Goal: Task Accomplishment & Management: Manage account settings

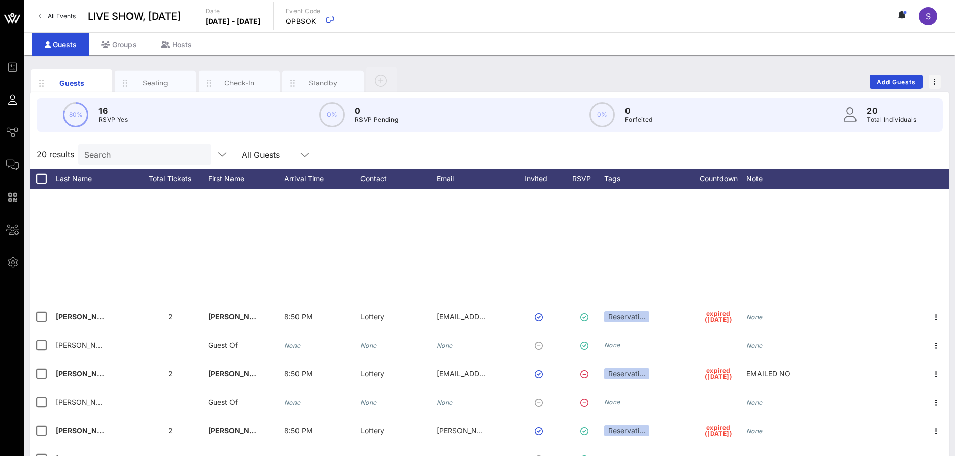
scroll to position [264, 0]
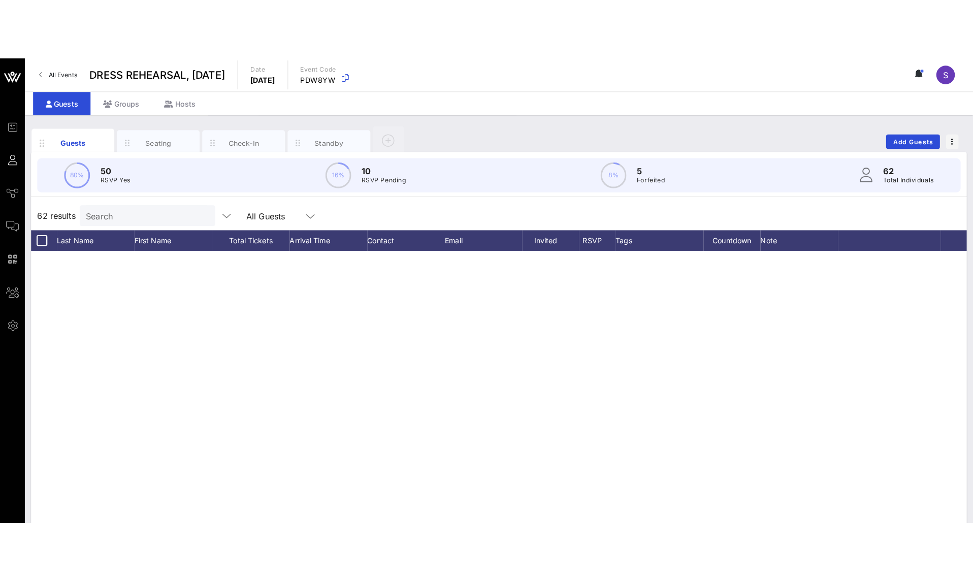
scroll to position [1458, 0]
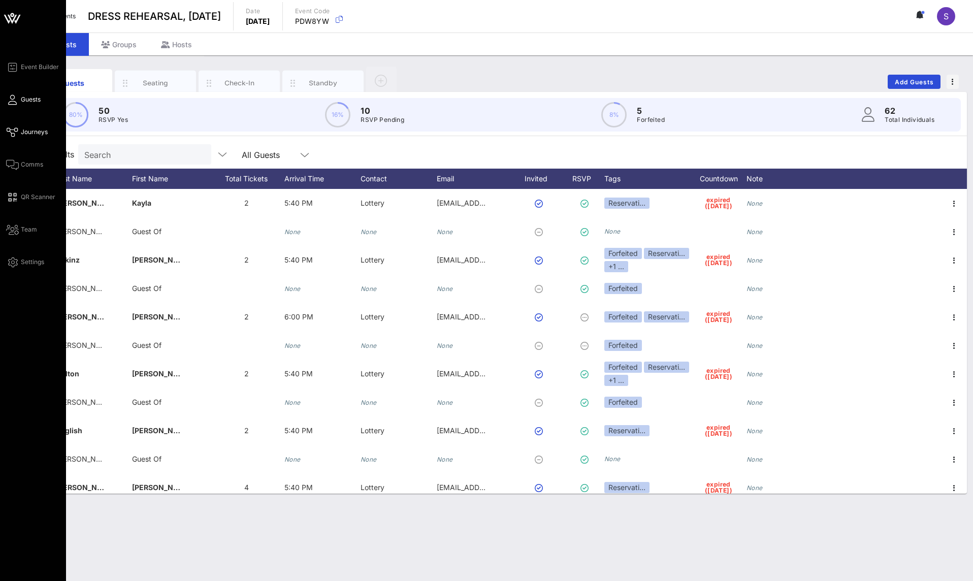
click at [30, 133] on span "Journeys" at bounding box center [34, 131] width 27 height 9
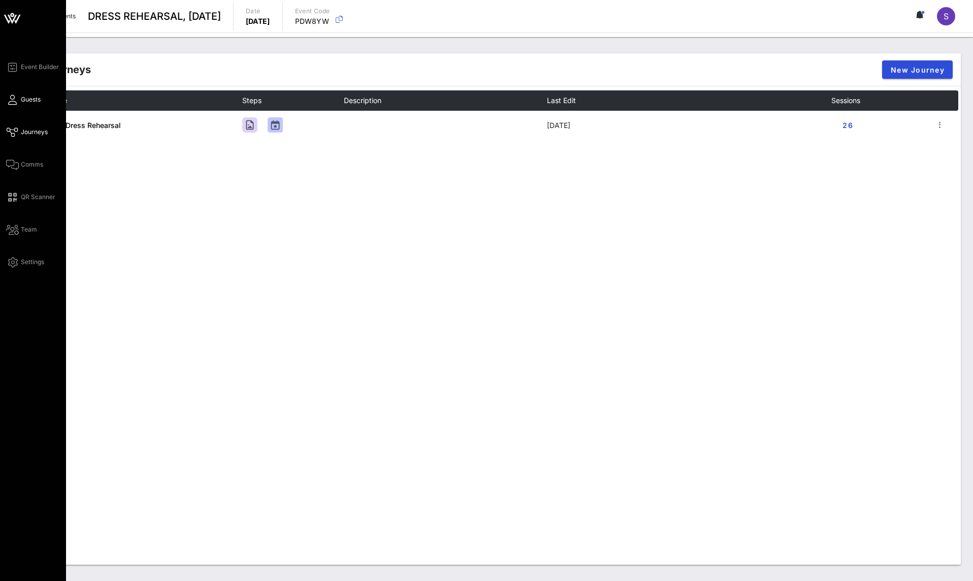
click at [22, 102] on span "Guests" at bounding box center [31, 99] width 20 height 9
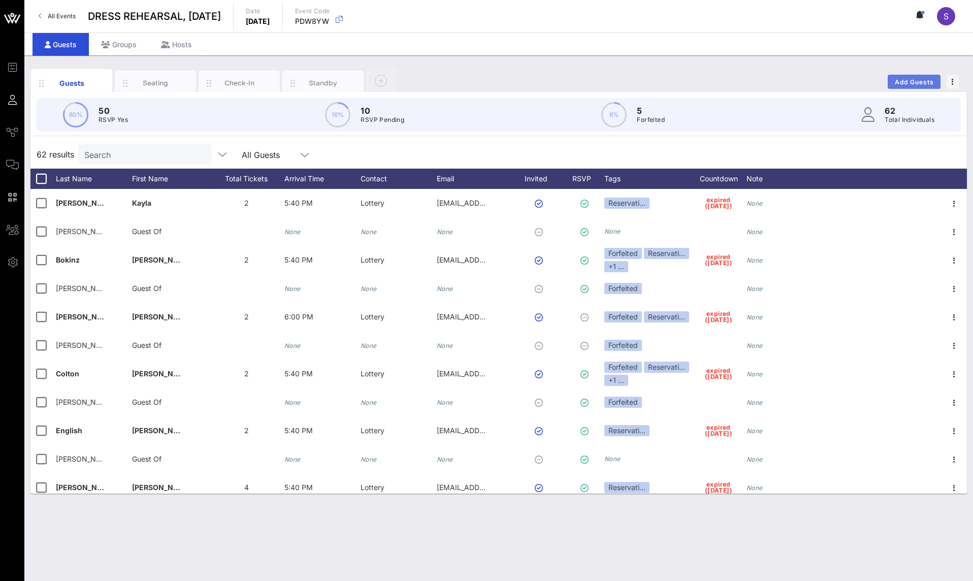
click at [905, 77] on button "Add Guests" at bounding box center [914, 82] width 53 height 14
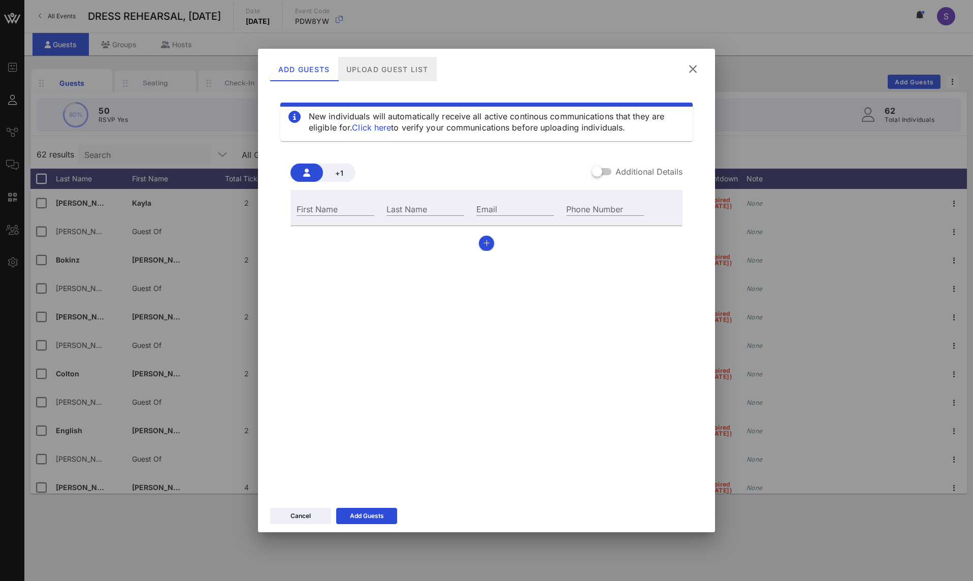
click at [405, 71] on div "Upload Guest List" at bounding box center [387, 69] width 99 height 24
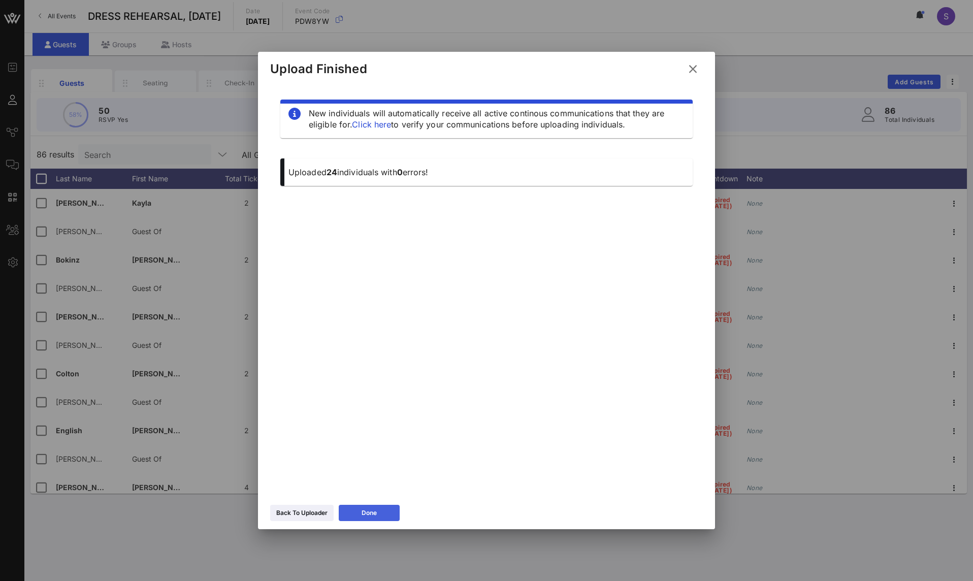
click at [381, 512] on button "Done" at bounding box center [369, 513] width 61 height 16
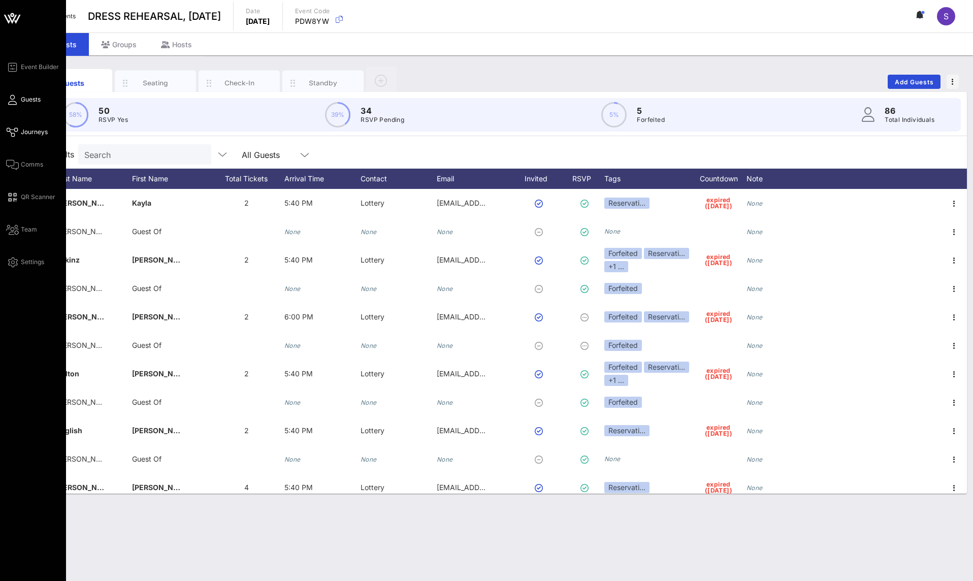
click at [38, 136] on span "Journeys" at bounding box center [34, 131] width 27 height 9
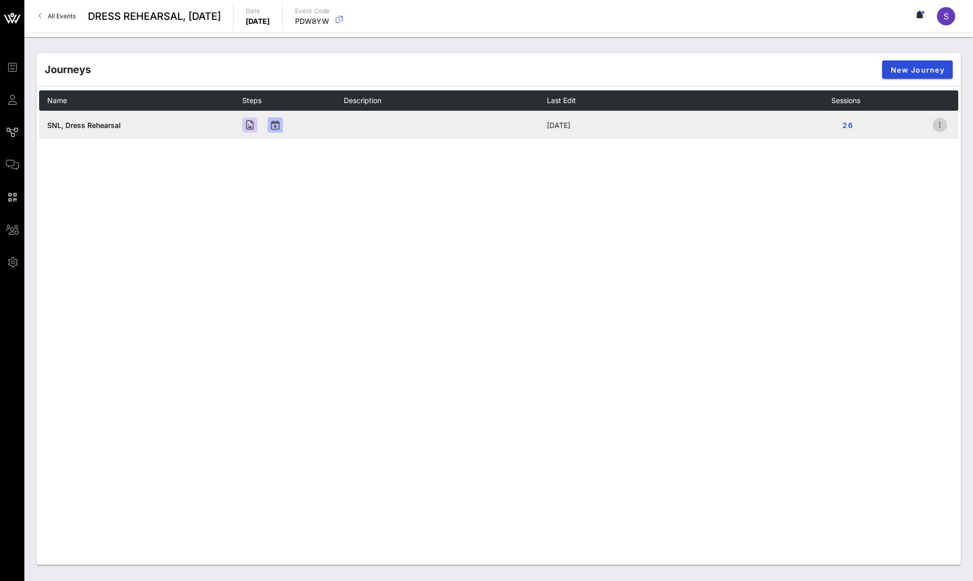
click at [944, 124] on icon "button" at bounding box center [940, 125] width 12 height 12
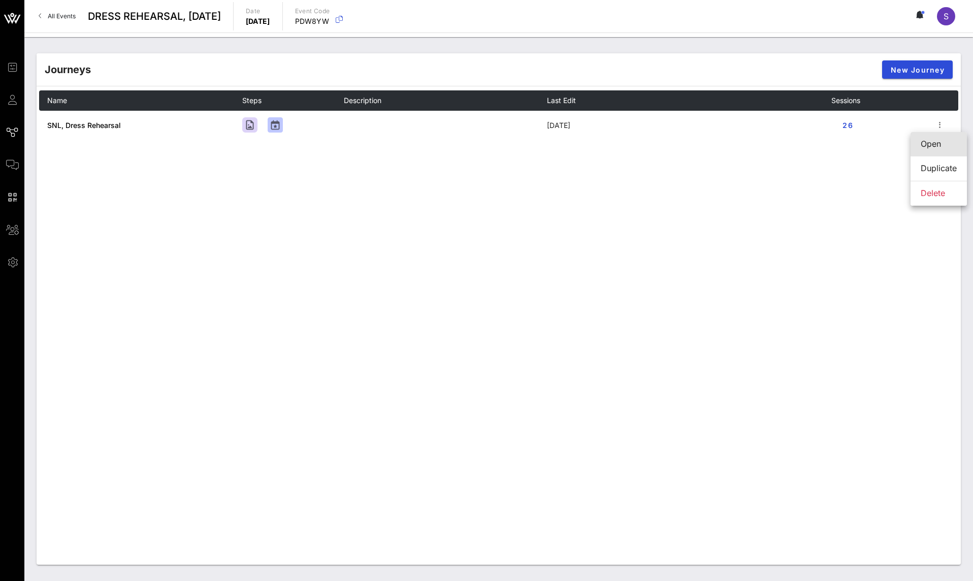
click at [934, 143] on div "Open" at bounding box center [939, 144] width 36 height 10
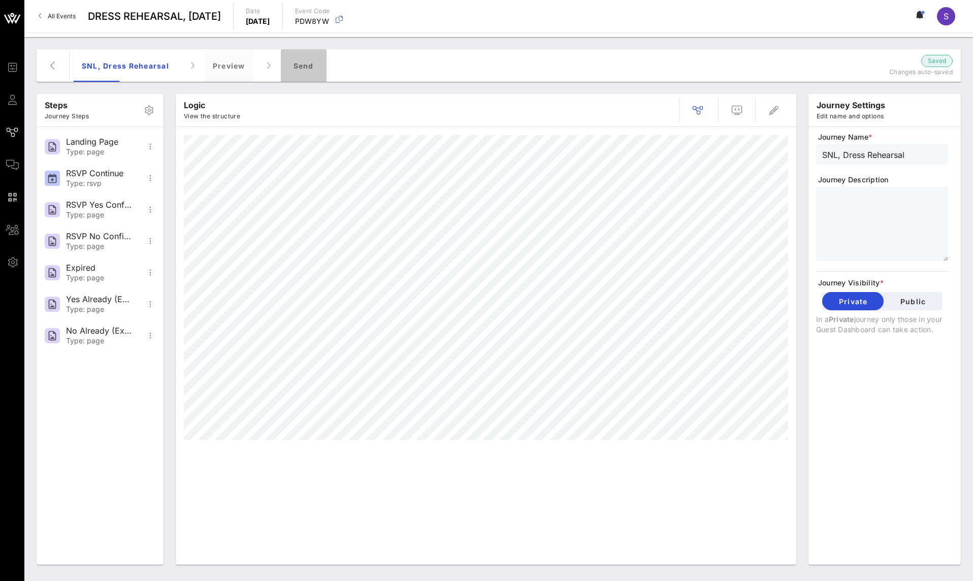
click at [323, 68] on div "Send" at bounding box center [304, 65] width 46 height 33
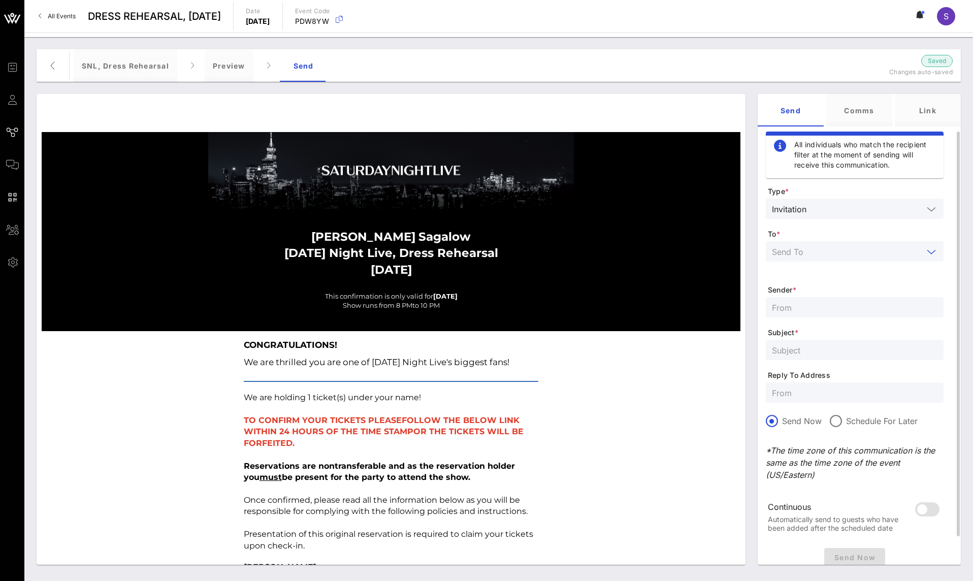
click at [871, 248] on input "text" at bounding box center [847, 251] width 151 height 13
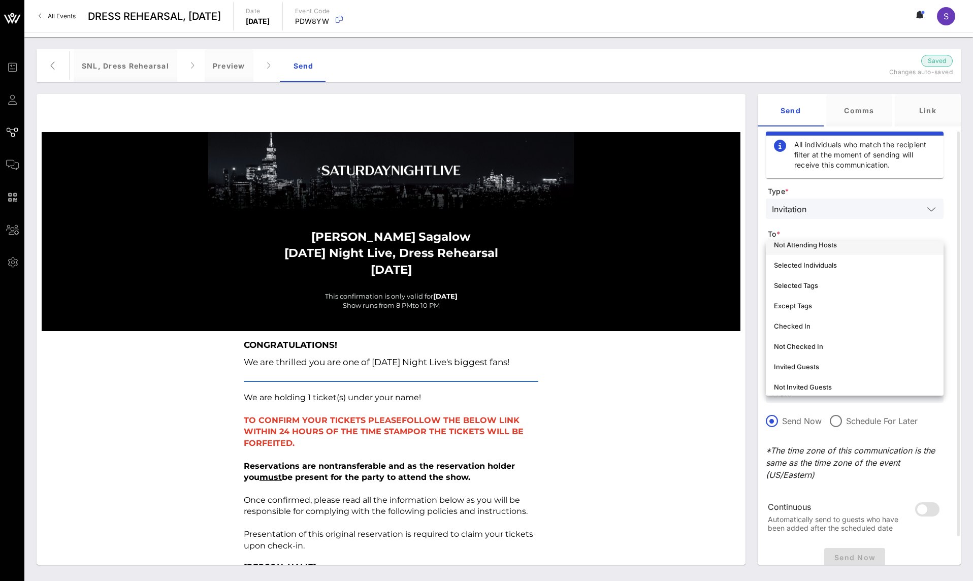
scroll to position [102, 0]
click at [858, 338] on div "Not Invited Guests" at bounding box center [854, 337] width 161 height 8
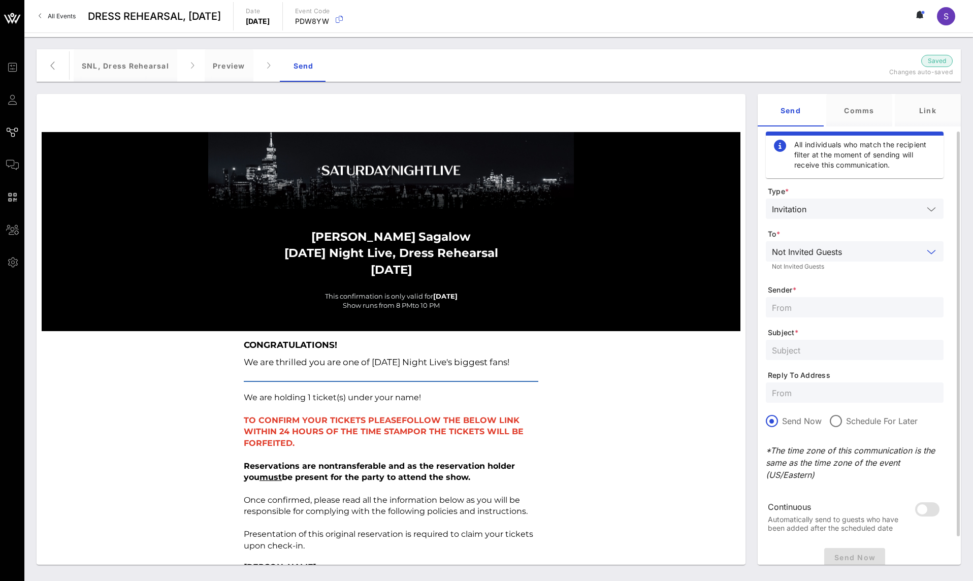
click at [818, 313] on input "text" at bounding box center [855, 307] width 166 height 13
type input "SNL Reservations"
type input "SATURDAY NIGHT LIVE, Dress Rehearsal - October 04, 2025"
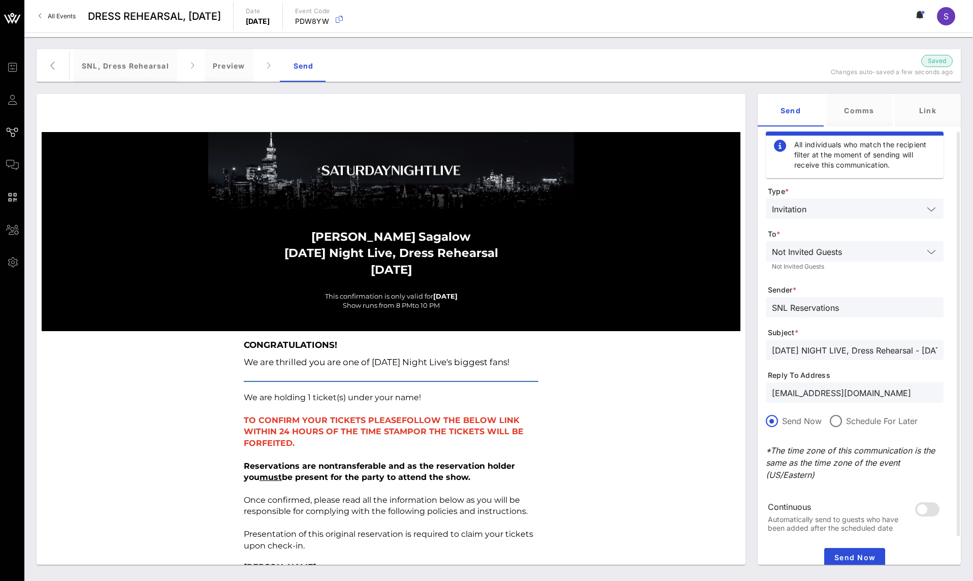
drag, startPoint x: 902, startPoint y: 391, endPoint x: 651, endPoint y: 394, distance: 251.4
click at [651, 394] on div "Stephanie Sagalow Saturday Night Live, Dress Rehearsal October 04, 2025 This co…" at bounding box center [498, 329] width 936 height 483
click at [915, 386] on input "SNL.Confirmation@ncbuni.com" at bounding box center [855, 392] width 166 height 13
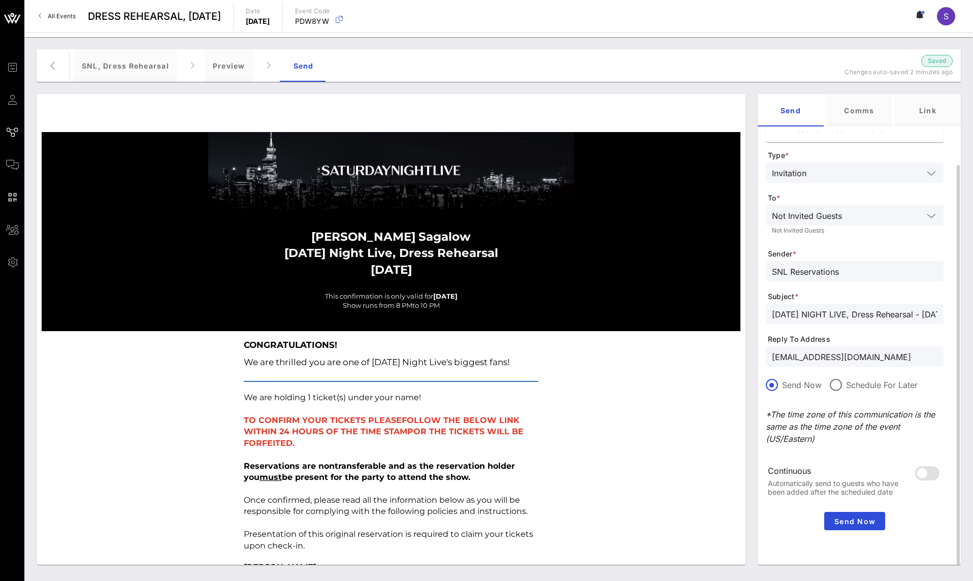
click at [859, 354] on input "SNL.Confirmation@ncbuni.com" at bounding box center [855, 356] width 166 height 13
drag, startPoint x: 905, startPoint y: 356, endPoint x: 683, endPoint y: 352, distance: 222.0
click at [683, 352] on div "Stephanie Sagalow Saturday Night Live, Dress Rehearsal October 04, 2025 This co…" at bounding box center [498, 329] width 936 height 483
type input "SNL.Confirmation@nbcuni.com"
click at [887, 313] on input "SATURDAY NIGHT LIVE, Dress Rehearsal - October 04, 2025" at bounding box center [855, 313] width 166 height 13
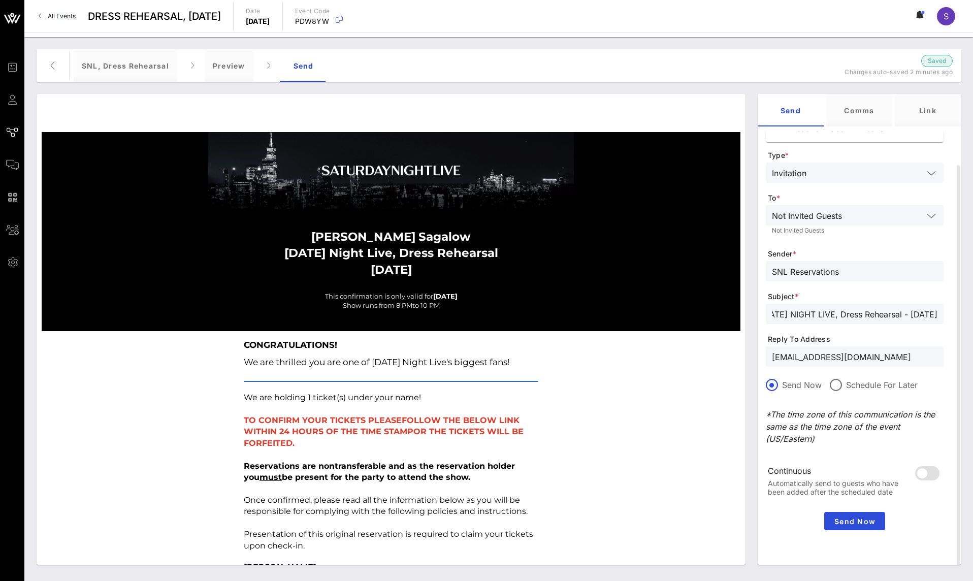
scroll to position [0, 0]
drag, startPoint x: 639, startPoint y: 413, endPoint x: 653, endPoint y: 399, distance: 19.4
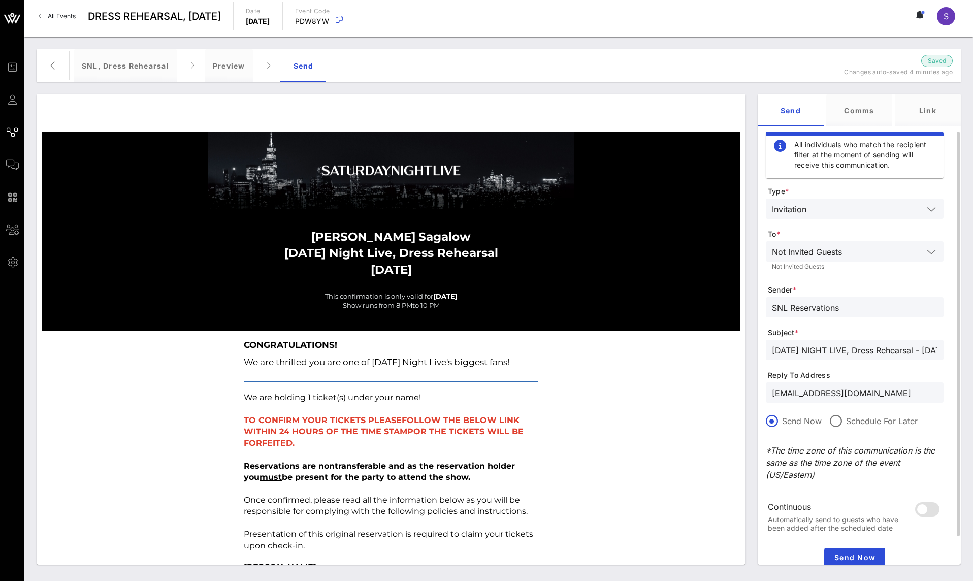
scroll to position [36, 0]
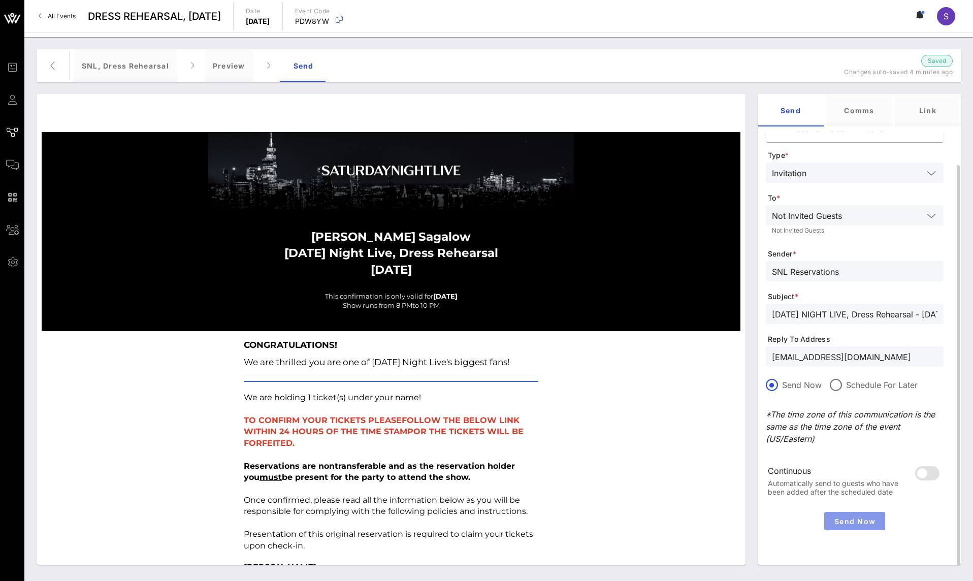
click at [878, 519] on span "Send Now" at bounding box center [854, 521] width 53 height 9
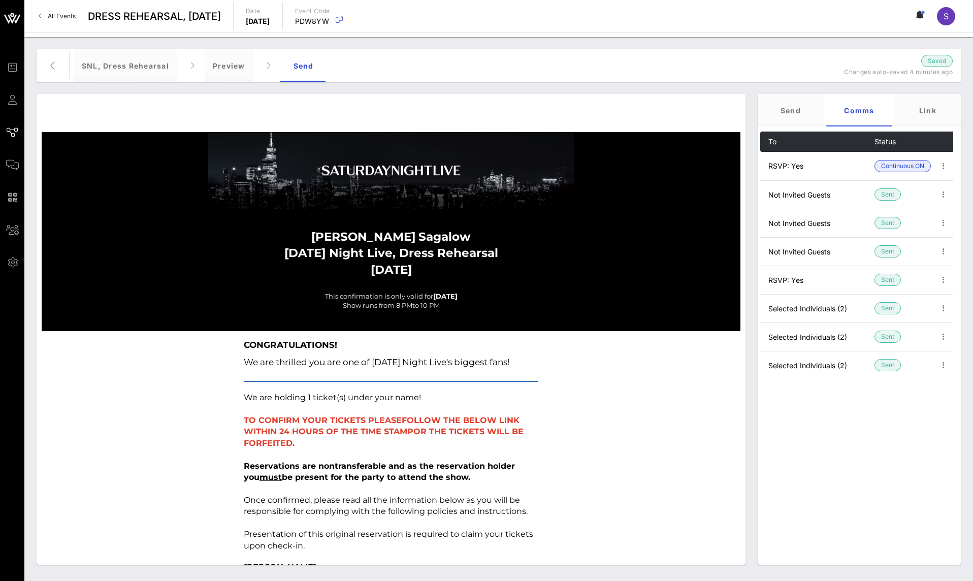
scroll to position [0, 0]
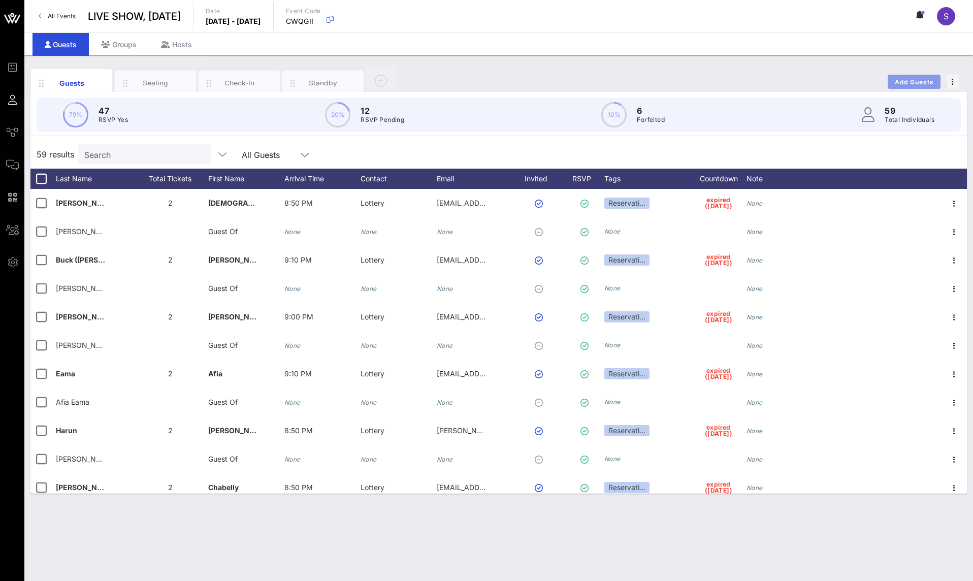
click at [915, 78] on span "Add Guests" at bounding box center [914, 82] width 40 height 8
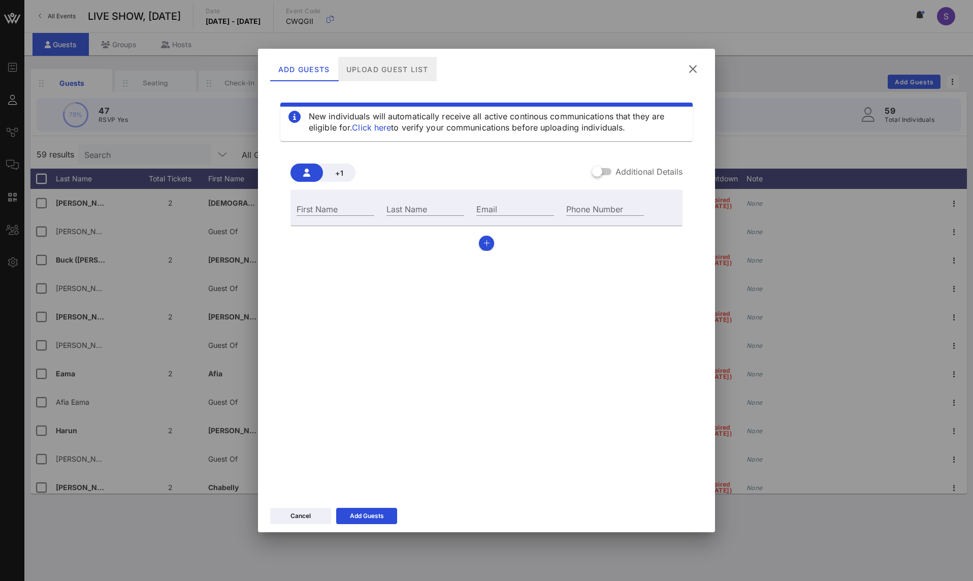
click at [363, 67] on div "Upload Guest List" at bounding box center [387, 69] width 99 height 24
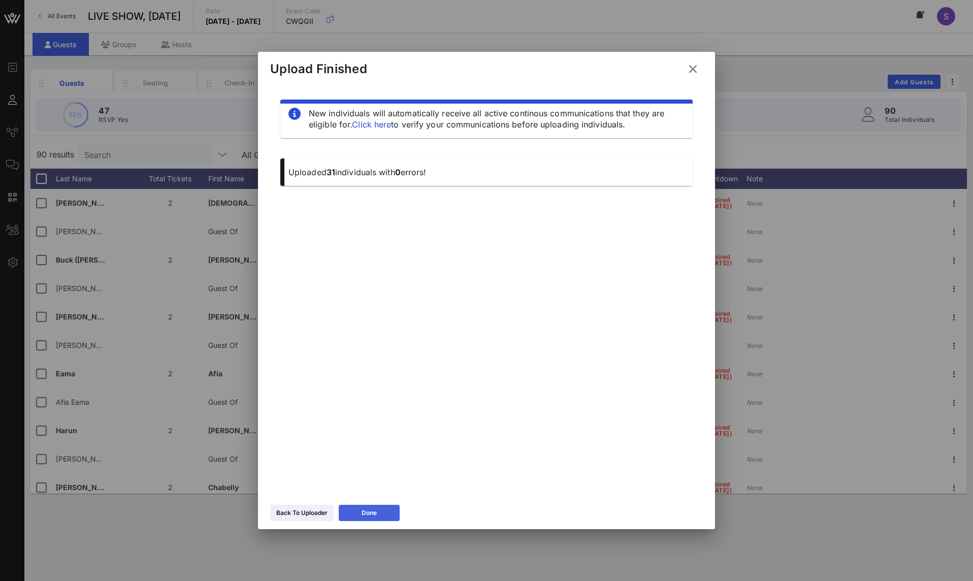
click at [382, 518] on button "Done" at bounding box center [369, 513] width 61 height 16
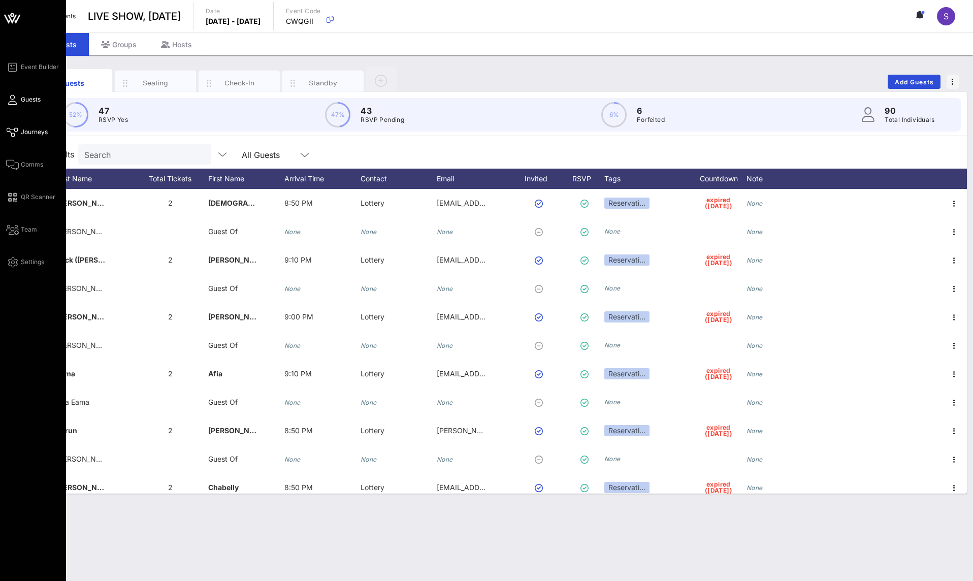
click at [20, 137] on link "Journeys" at bounding box center [27, 132] width 42 height 12
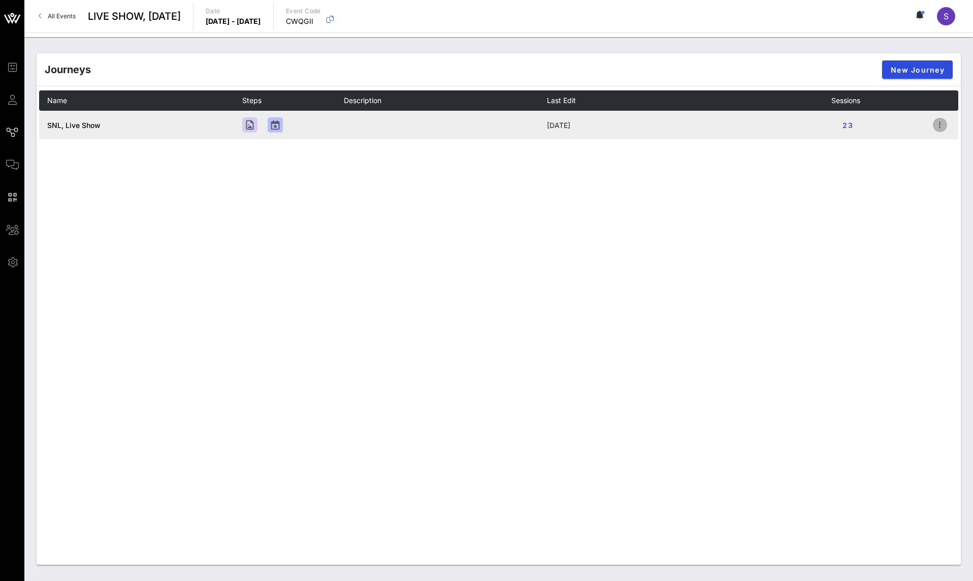
click at [944, 126] on icon "button" at bounding box center [940, 125] width 12 height 12
click at [938, 139] on div "Open" at bounding box center [939, 144] width 36 height 10
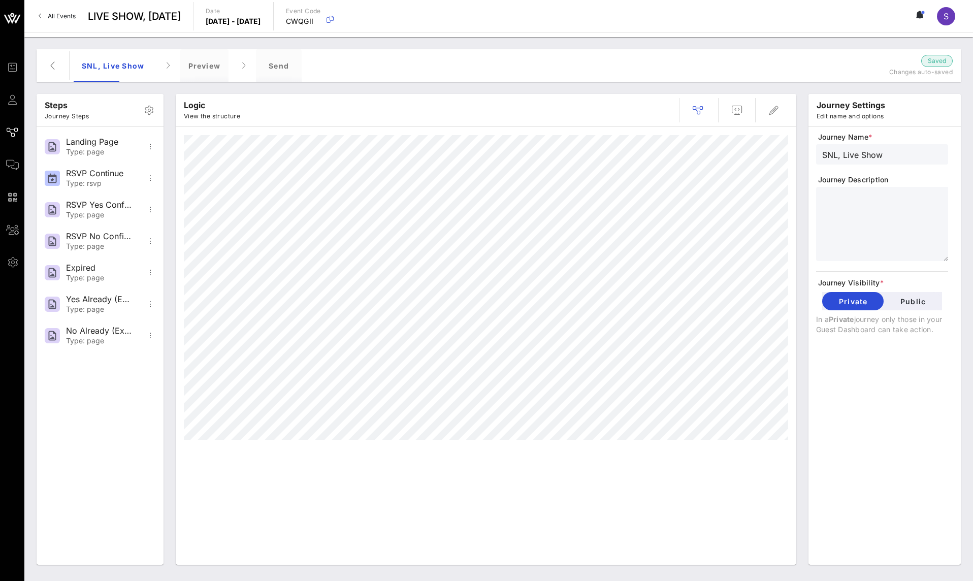
click at [303, 72] on div "SNL, Live Show Preview Send" at bounding box center [450, 65] width 752 height 33
click at [285, 67] on div "Send" at bounding box center [279, 65] width 46 height 33
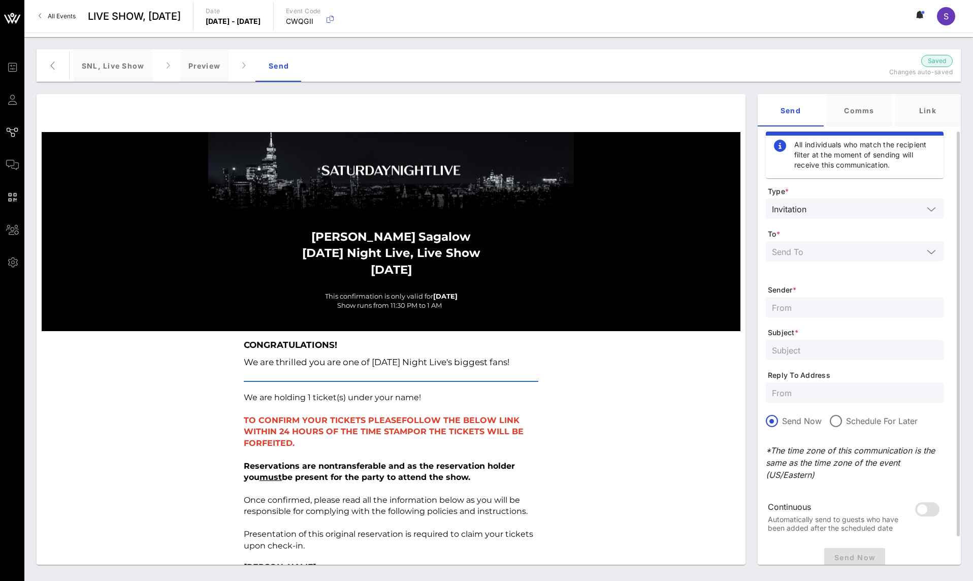
click at [877, 258] on div at bounding box center [855, 251] width 166 height 20
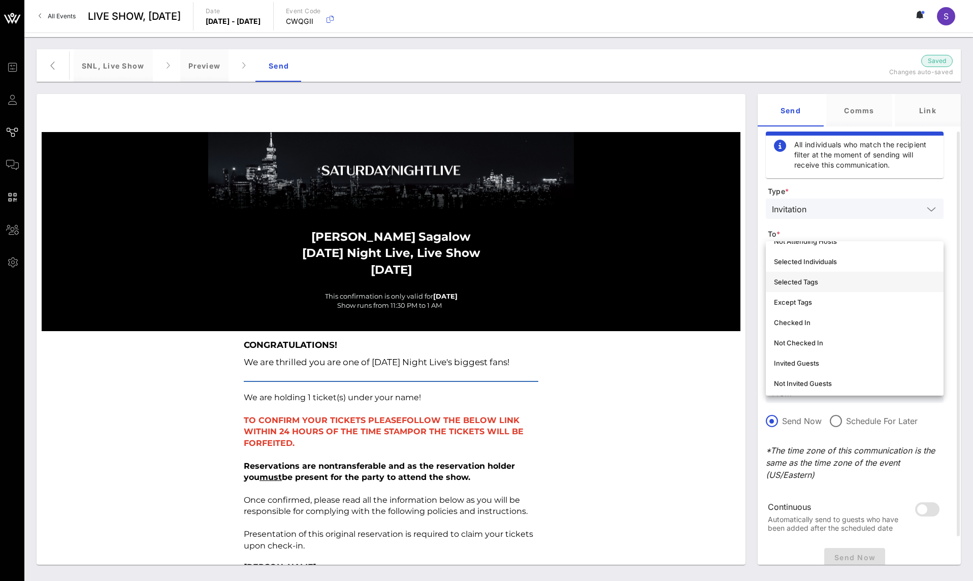
scroll to position [102, 0]
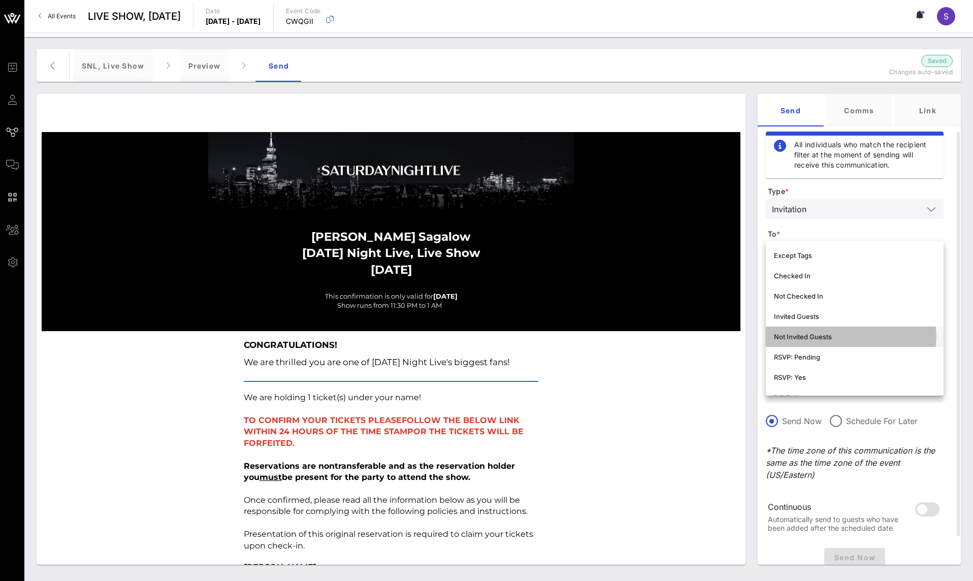
click at [853, 337] on div "Not Invited Guests" at bounding box center [854, 337] width 161 height 8
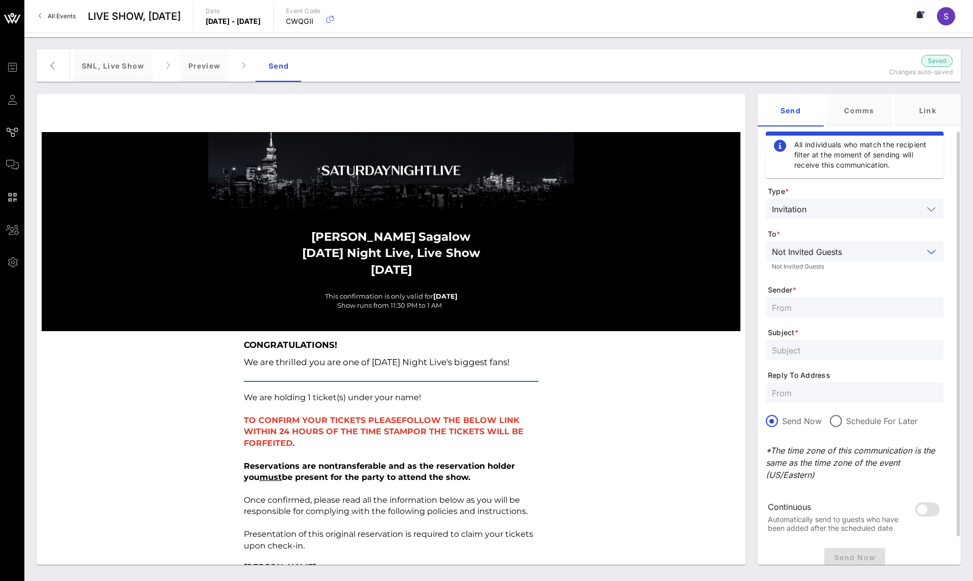
click at [820, 398] on input "text" at bounding box center [855, 392] width 166 height 13
paste input "SNL.Confirmation@ncbuni.com"
type input "SNL.Confirmation@ncbuni.com"
click at [817, 351] on input "text" at bounding box center [855, 349] width 166 height 13
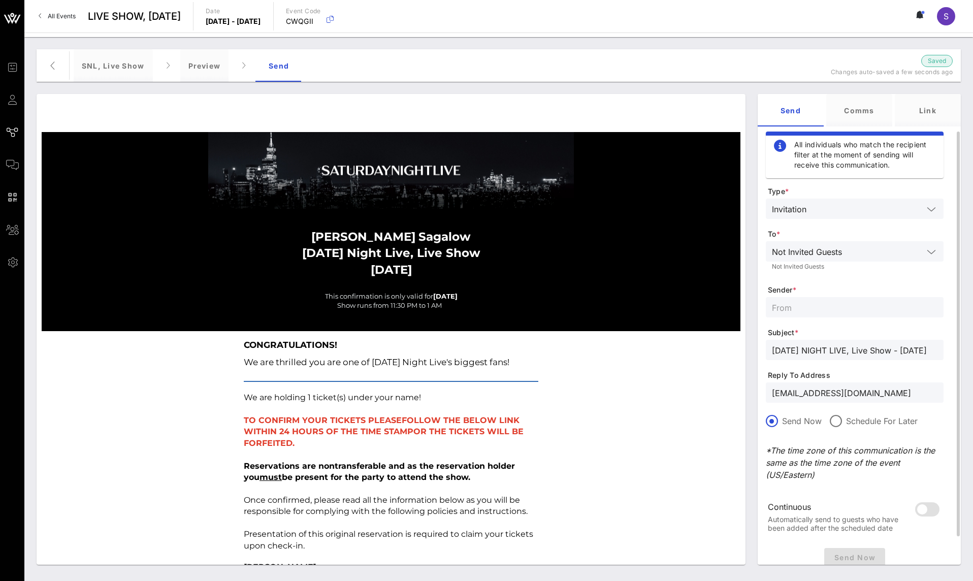
type input "SATURDAY NIGHT LIVE, Live Show - October -4, 2025"
click at [818, 309] on input "text" at bounding box center [855, 307] width 166 height 13
click at [788, 307] on input "SNl Reservations" at bounding box center [855, 307] width 166 height 13
type input "SNL Reservations"
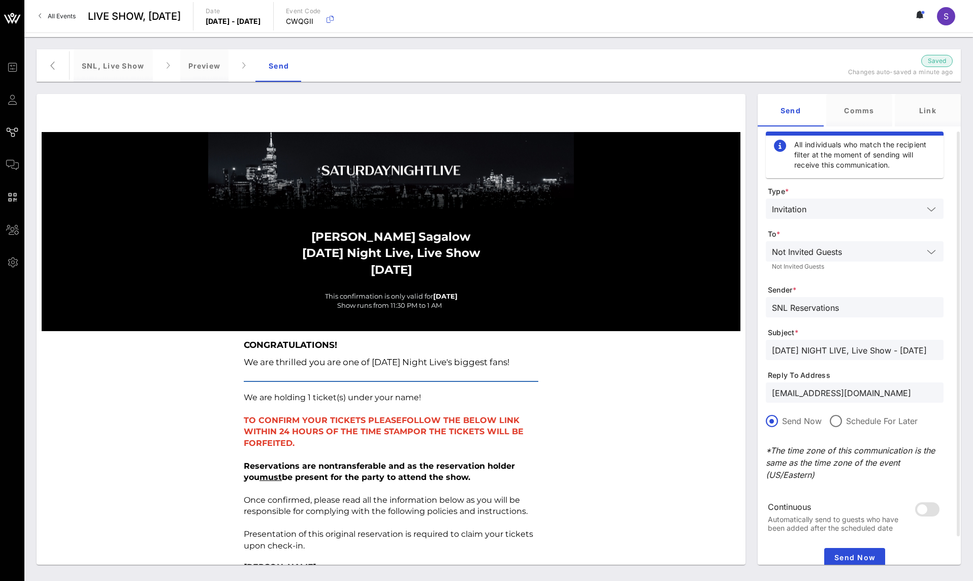
drag, startPoint x: 912, startPoint y: 387, endPoint x: 651, endPoint y: 368, distance: 261.3
click at [628, 369] on div "Stephanie Sagalow Saturday Night Live, Live Show October 04, 2025 This confirma…" at bounding box center [498, 329] width 936 height 483
paste input "bc"
type input "SNL.Confirmation@nbcuni.com"
click at [915, 348] on input "SATURDAY NIGHT LIVE, Live Show - October -4, 2025" at bounding box center [855, 349] width 166 height 13
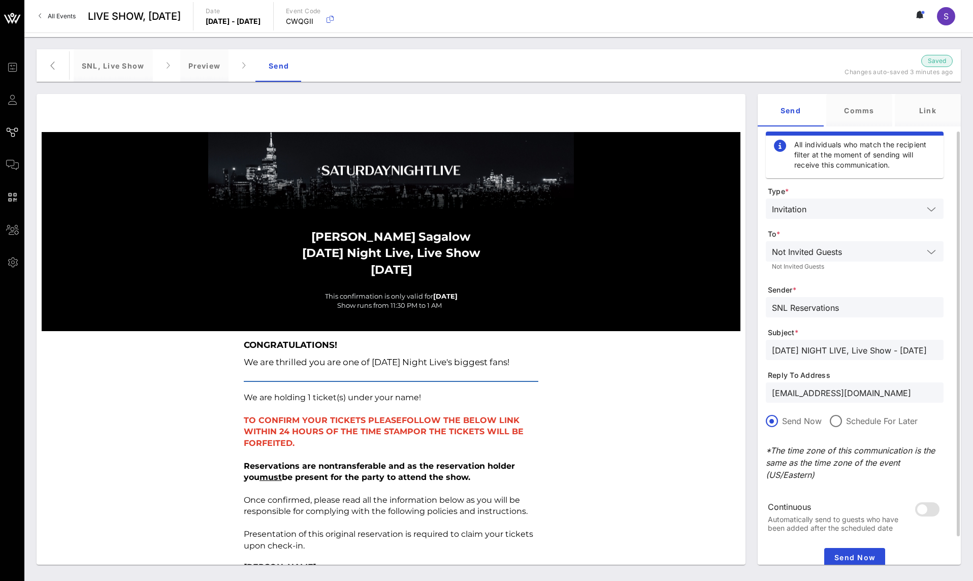
scroll to position [36, 0]
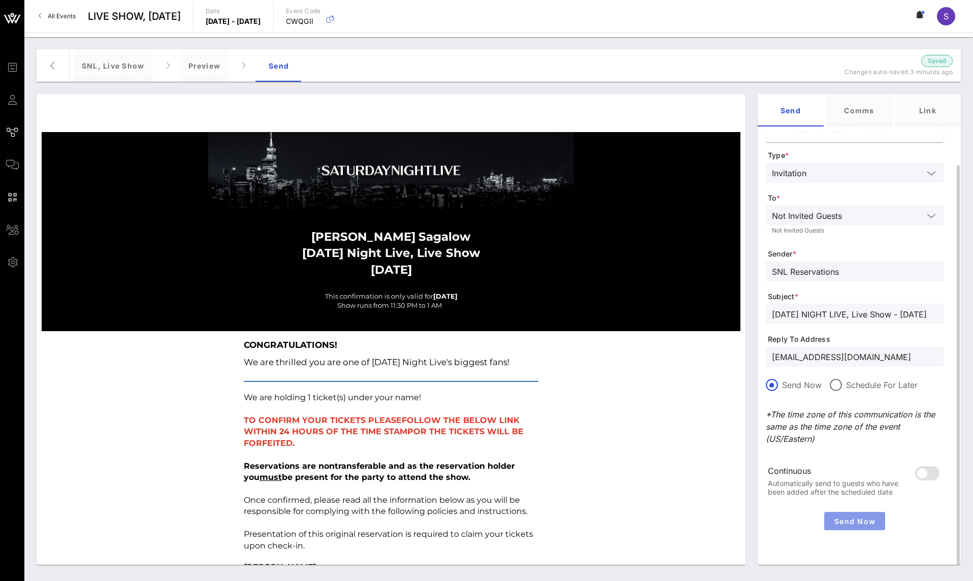
click at [850, 517] on span "Send Now" at bounding box center [854, 521] width 53 height 9
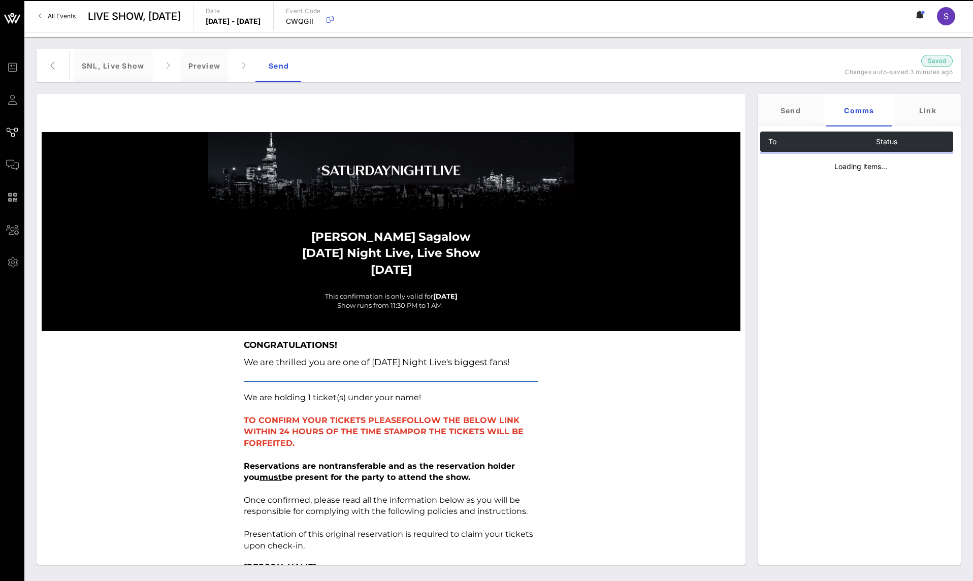
scroll to position [0, 0]
